Goal: Information Seeking & Learning: Learn about a topic

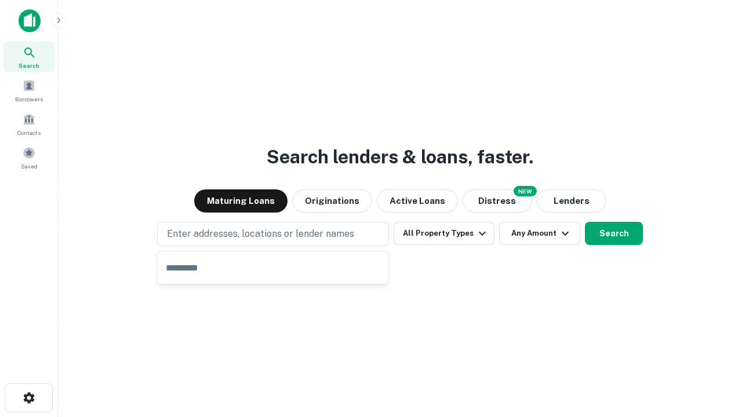
type input "**********"
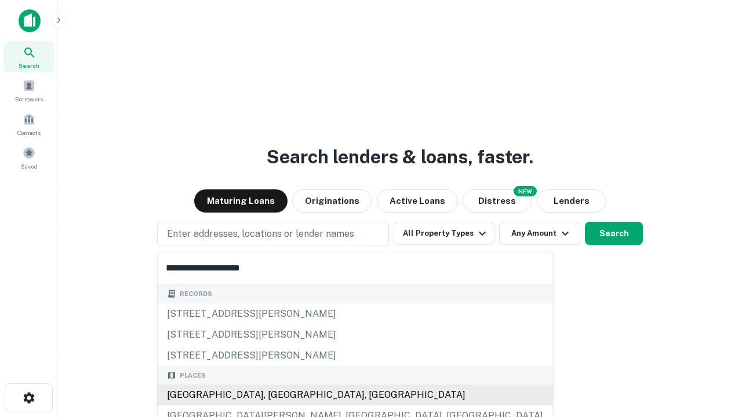
click at [277, 395] on div "[GEOGRAPHIC_DATA], [GEOGRAPHIC_DATA], [GEOGRAPHIC_DATA]" at bounding box center [355, 395] width 395 height 21
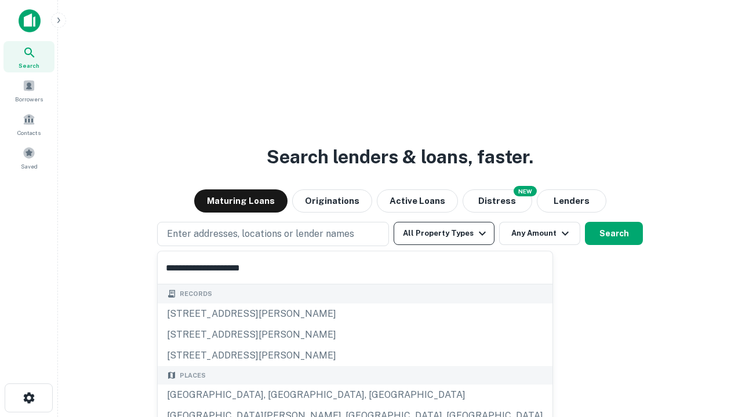
click at [444, 234] on button "All Property Types" at bounding box center [444, 233] width 101 height 23
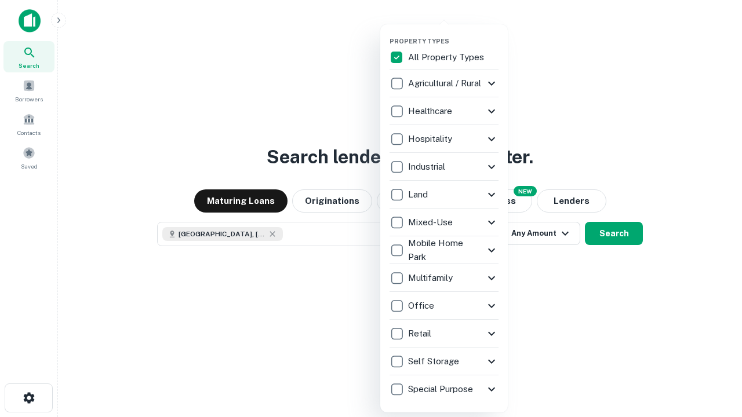
click at [453, 34] on button "button" at bounding box center [454, 34] width 128 height 1
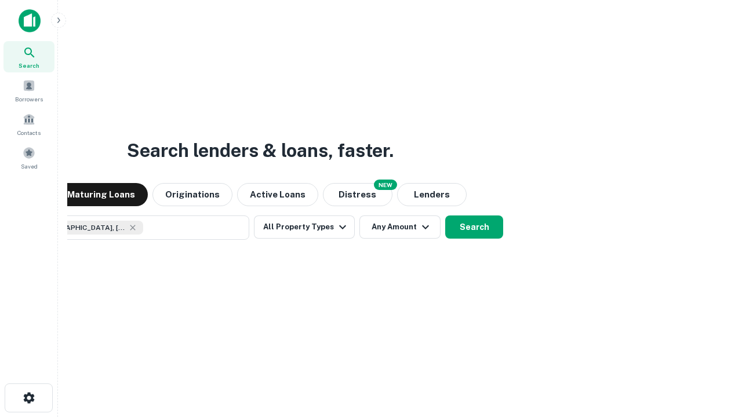
scroll to position [19, 0]
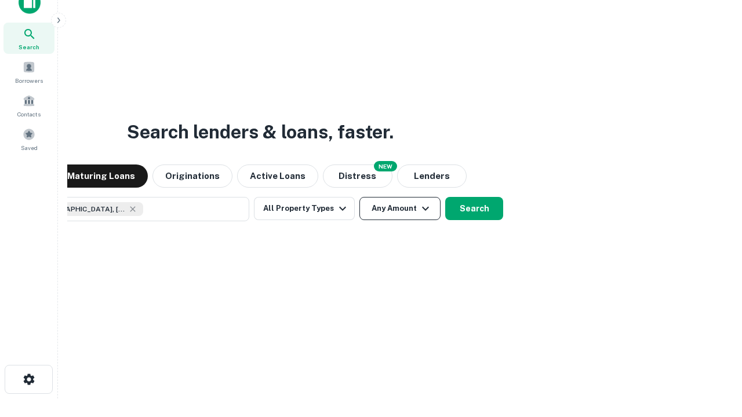
click at [359, 197] on button "Any Amount" at bounding box center [399, 208] width 81 height 23
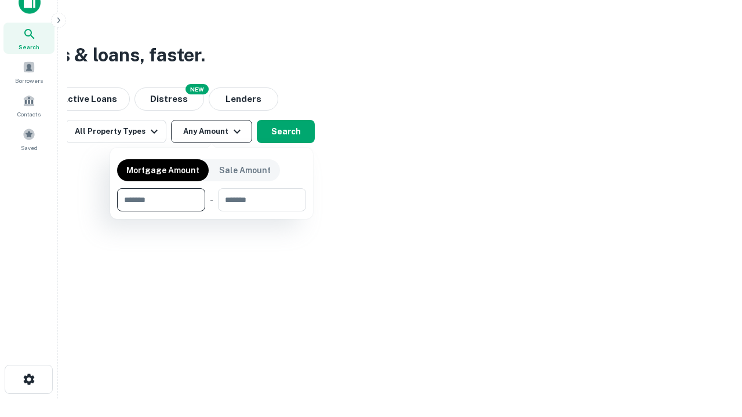
type input "*******"
click at [212, 212] on button "button" at bounding box center [211, 212] width 189 height 1
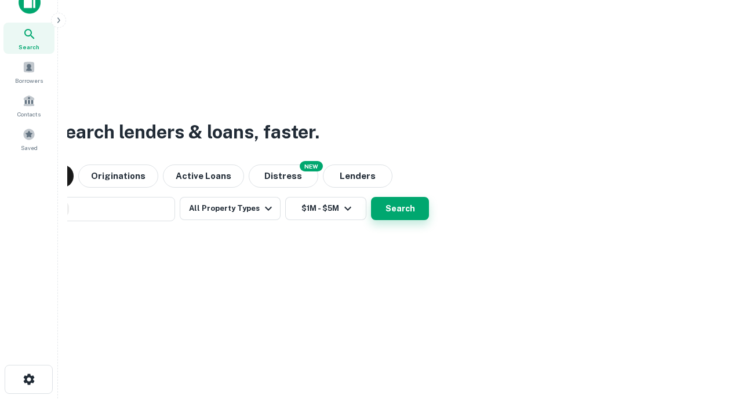
click at [371, 197] on button "Search" at bounding box center [400, 208] width 58 height 23
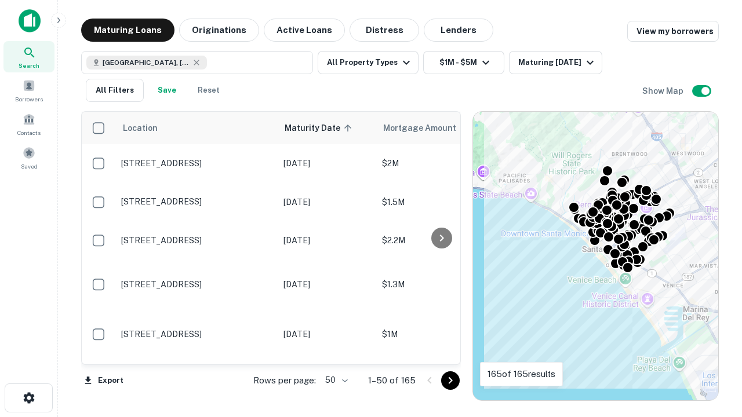
click at [335, 380] on body "Search Borrowers Contacts Saved Maturing Loans Originations Active Loans Distre…" at bounding box center [371, 208] width 742 height 417
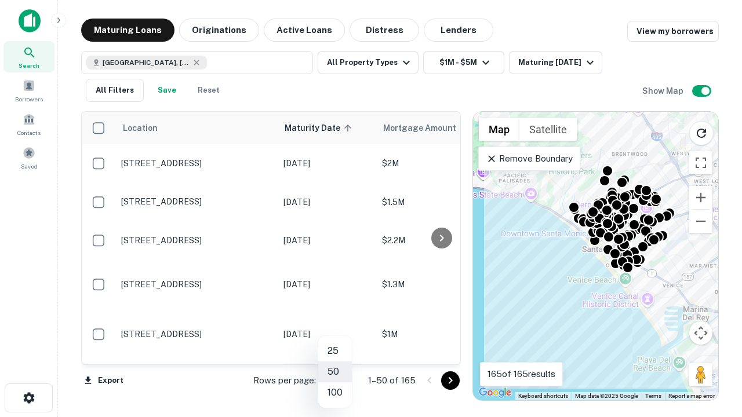
click at [335, 351] on li "25" at bounding box center [335, 351] width 34 height 21
